Goal: Information Seeking & Learning: Check status

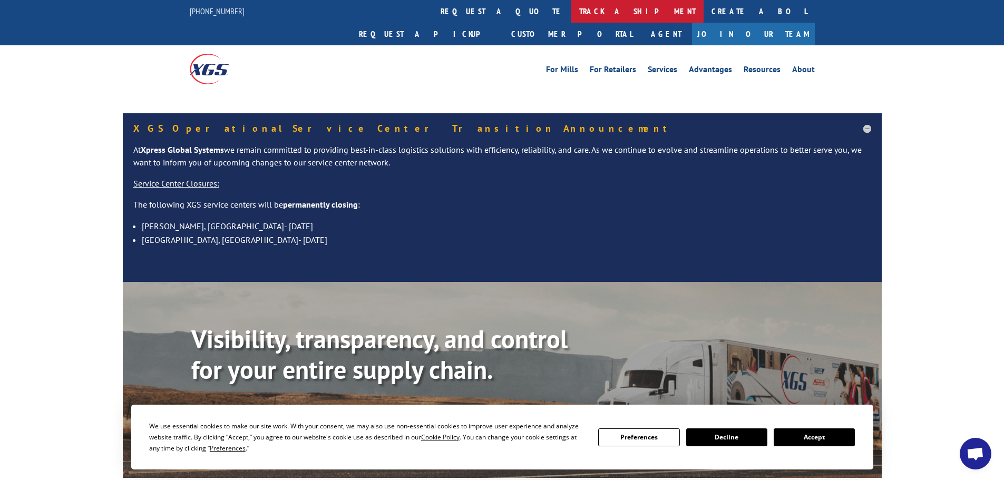
click at [571, 6] on link "track a shipment" at bounding box center [637, 11] width 132 height 23
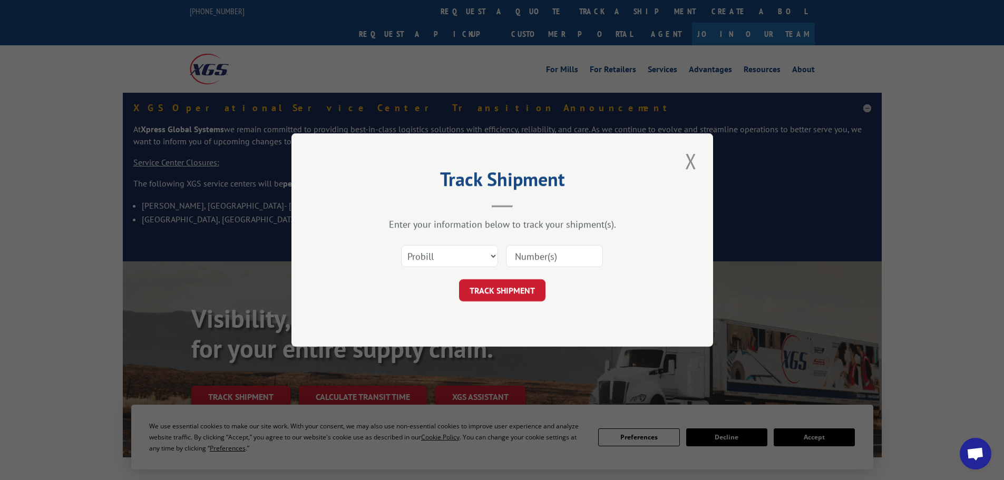
click at [461, 254] on select "Select category... Probill BOL PO" at bounding box center [449, 256] width 97 height 22
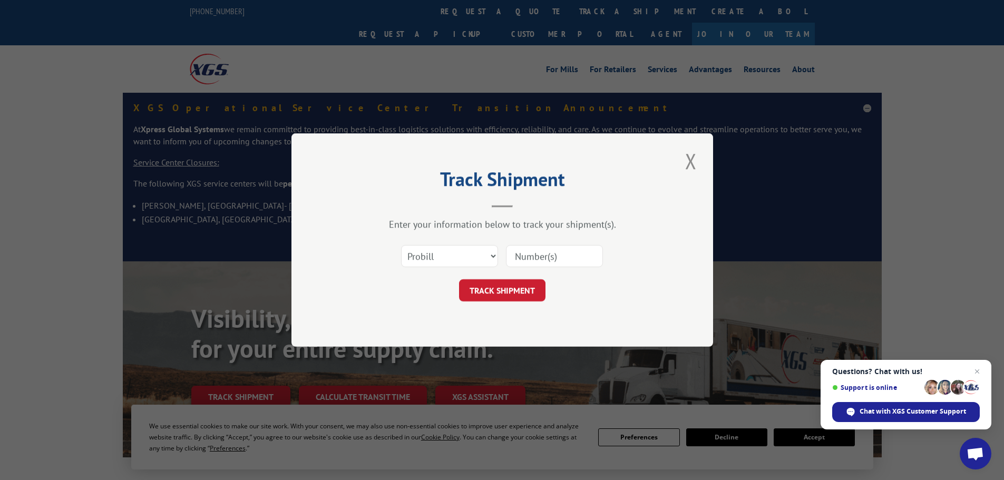
select select "bol"
click at [401, 245] on select "Select category... Probill BOL PO" at bounding box center [449, 256] width 97 height 22
paste input "5938446"
type input "5938446"
click at [514, 293] on button "TRACK SHIPMENT" at bounding box center [502, 290] width 86 height 22
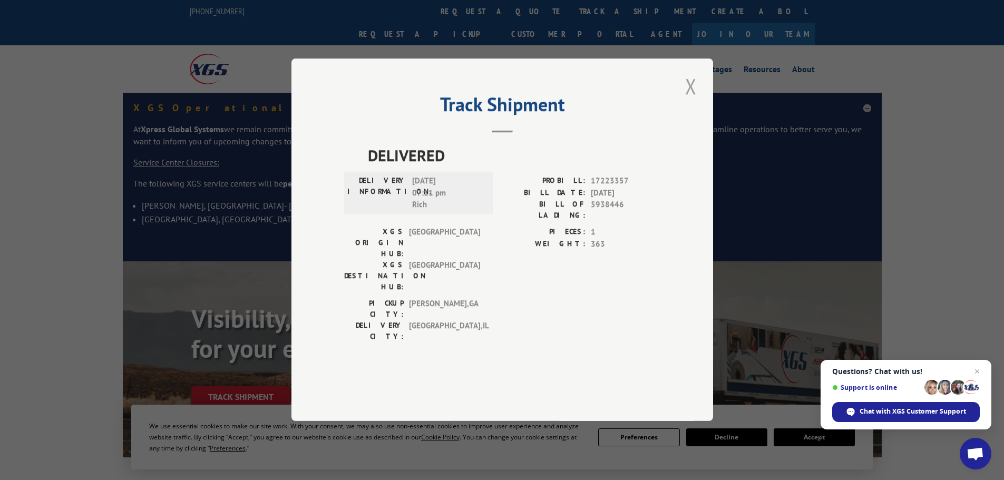
click at [691, 101] on button "Close modal" at bounding box center [691, 86] width 18 height 29
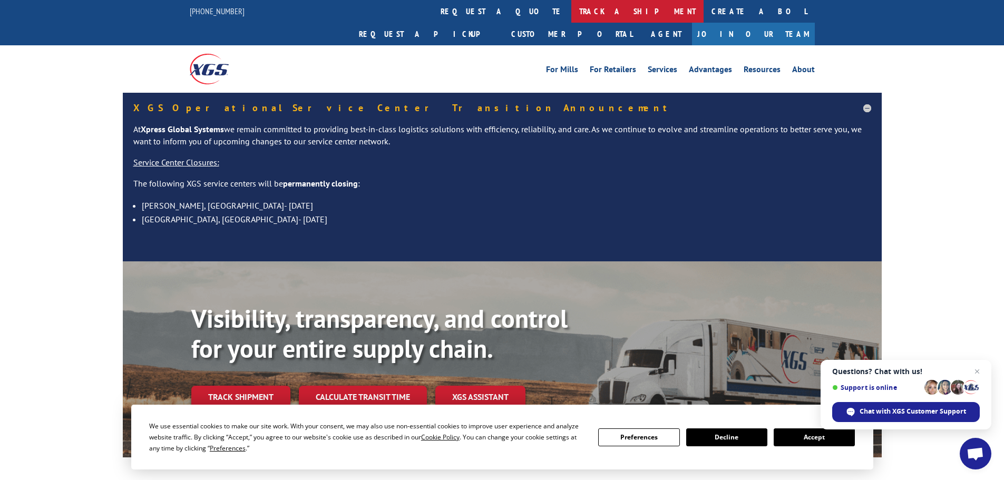
click at [571, 9] on link "track a shipment" at bounding box center [637, 11] width 132 height 23
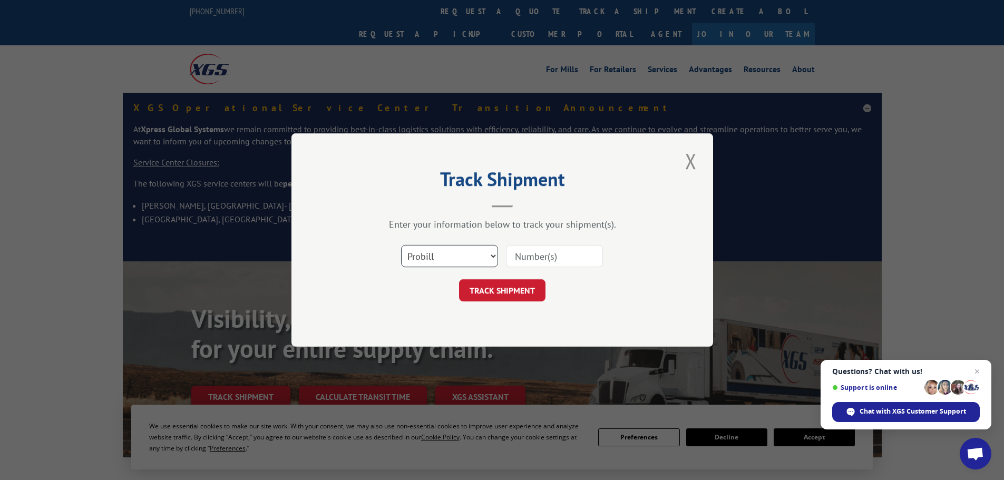
click at [443, 257] on select "Select category... Probill BOL PO" at bounding box center [449, 256] width 97 height 22
select select "bol"
click at [401, 245] on select "Select category... Probill BOL PO" at bounding box center [449, 256] width 97 height 22
paste input "4896204"
type input "4896204"
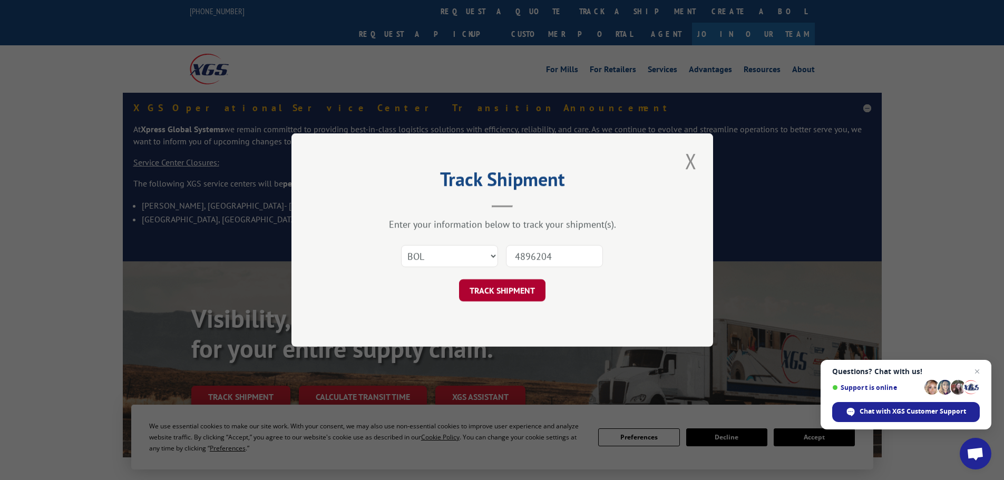
click at [496, 295] on button "TRACK SHIPMENT" at bounding box center [502, 290] width 86 height 22
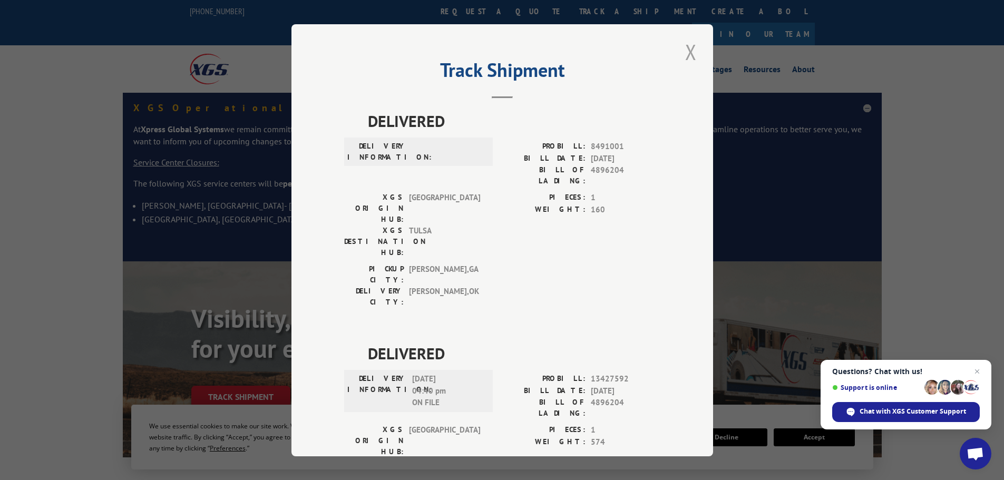
click at [686, 50] on button "Close modal" at bounding box center [691, 51] width 18 height 29
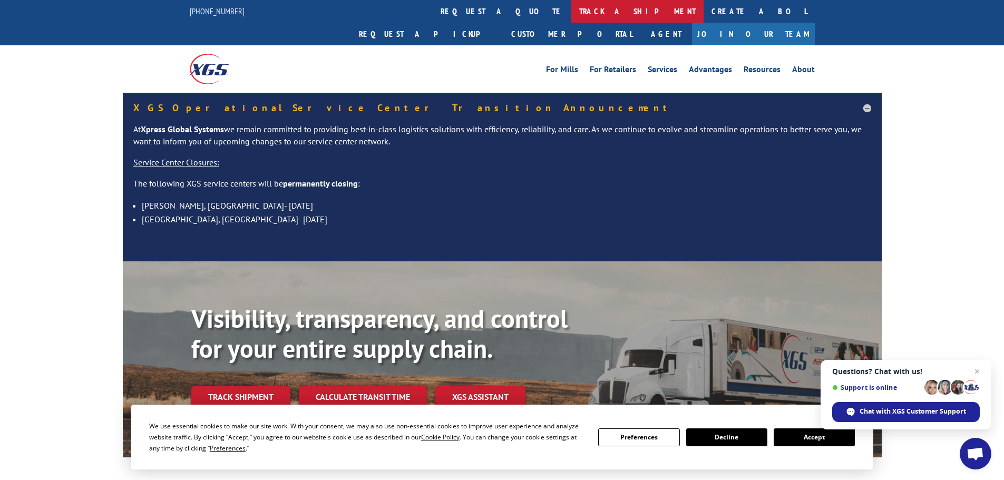
click at [571, 13] on link "track a shipment" at bounding box center [637, 11] width 132 height 23
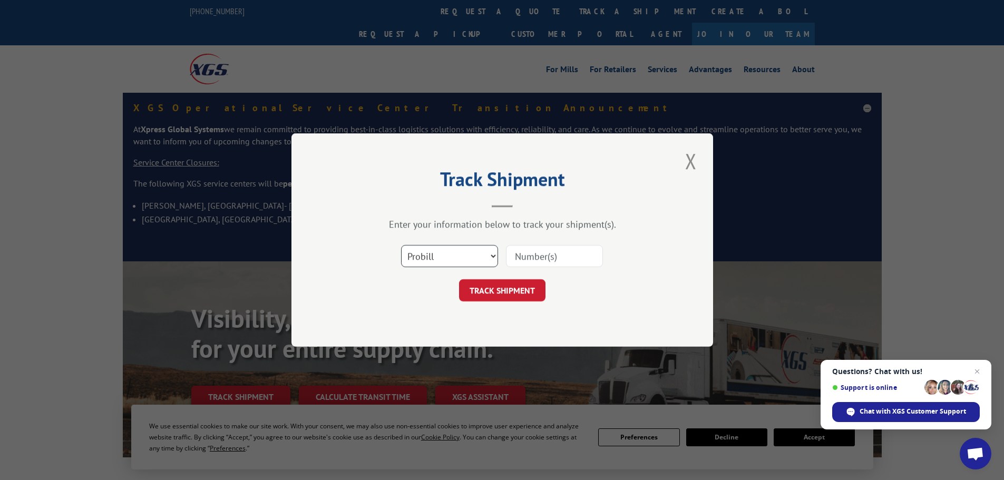
click at [465, 252] on select "Select category... Probill BOL PO" at bounding box center [449, 256] width 97 height 22
select select "bol"
click at [401, 245] on select "Select category... Probill BOL PO" at bounding box center [449, 256] width 97 height 22
paste input "4944965"
type input "4944965"
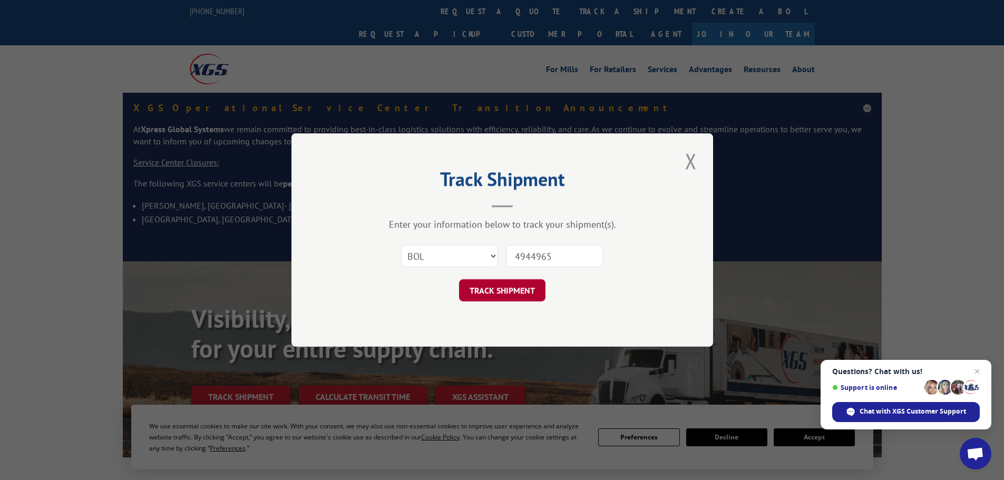
click at [522, 296] on button "TRACK SHIPMENT" at bounding box center [502, 290] width 86 height 22
